Goal: Information Seeking & Learning: Learn about a topic

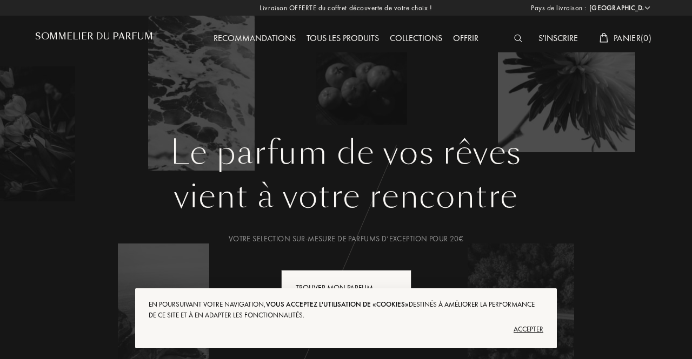
select select "FR"
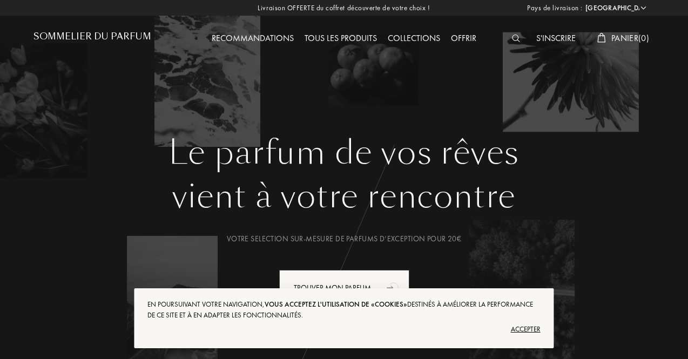
click at [512, 36] on img at bounding box center [516, 39] width 8 height 8
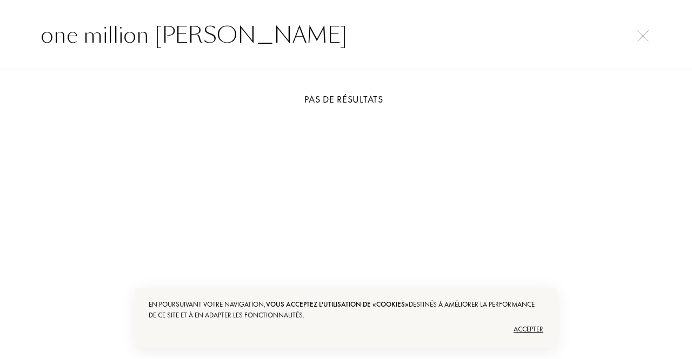
type input "one million paco rabanne"
click at [626, 35] on input "one million paco rabanne" at bounding box center [346, 35] width 654 height 32
click at [640, 38] on img at bounding box center [642, 35] width 11 height 11
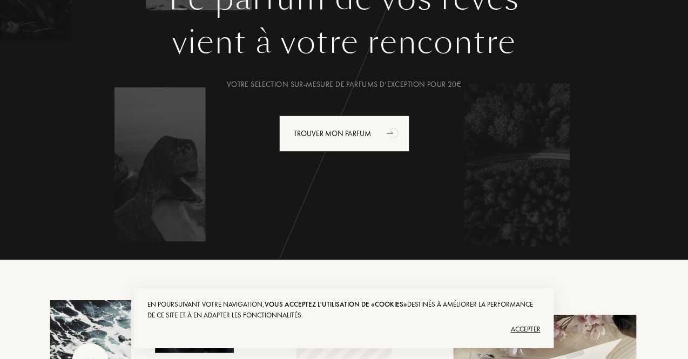
scroll to position [162, 0]
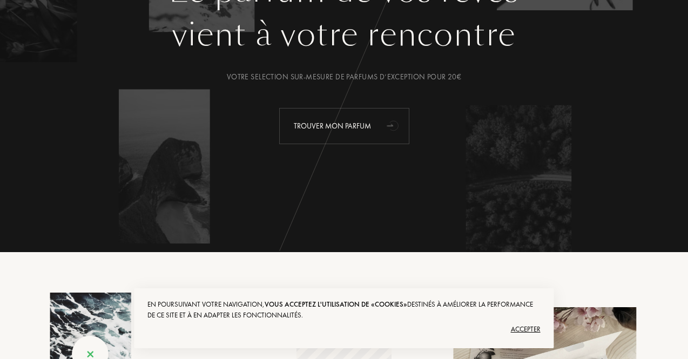
click at [364, 120] on div "Trouver mon parfum" at bounding box center [344, 126] width 130 height 36
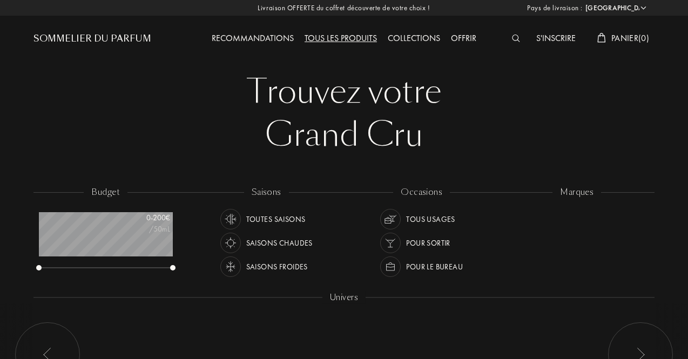
select select "FR"
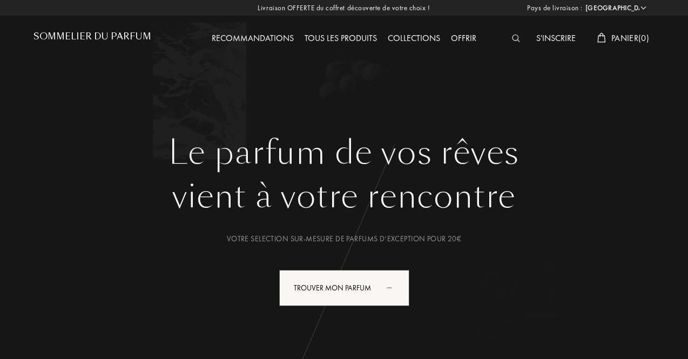
select select "FR"
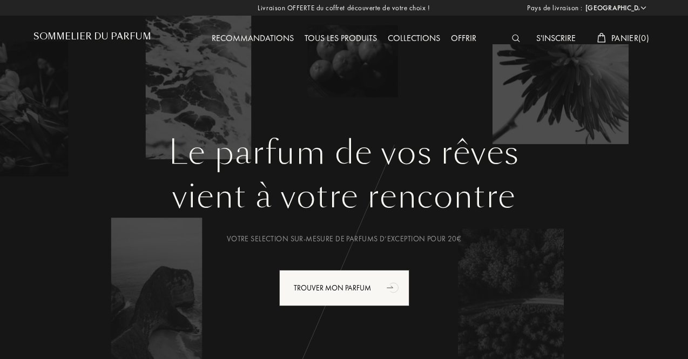
click at [256, 23] on div "Recommandations Tous les produits Collections Offrir" at bounding box center [344, 29] width 311 height 59
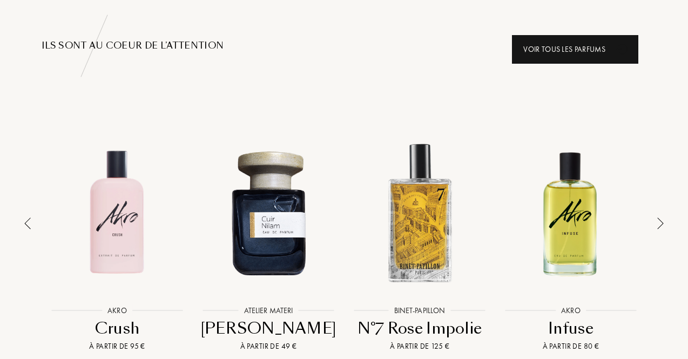
scroll to position [702, 0]
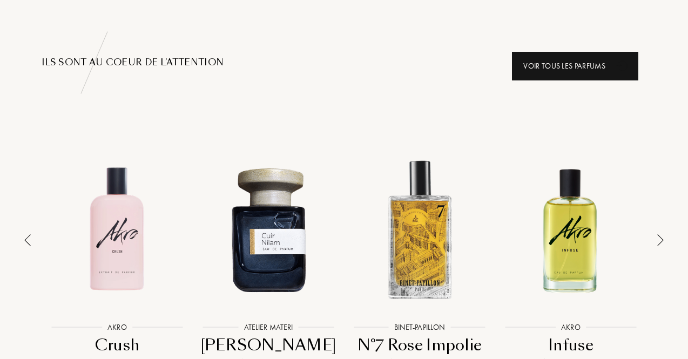
click at [605, 59] on div "Voir tous les parfums" at bounding box center [575, 66] width 126 height 29
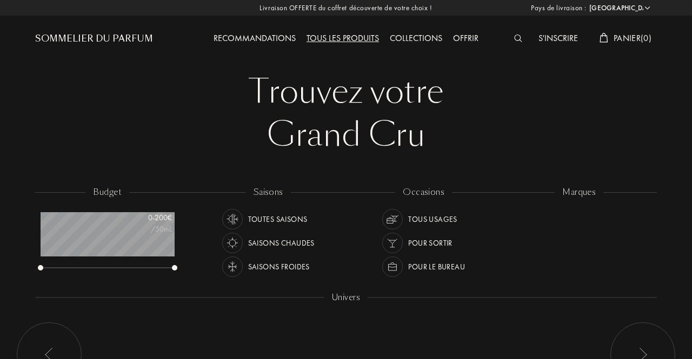
select select "FR"
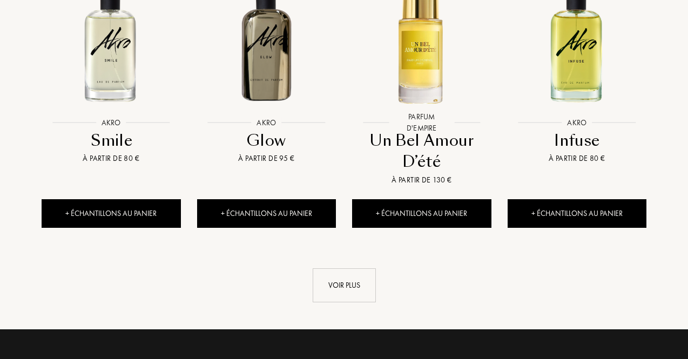
scroll to position [1243, 0]
